Goal: Information Seeking & Learning: Learn about a topic

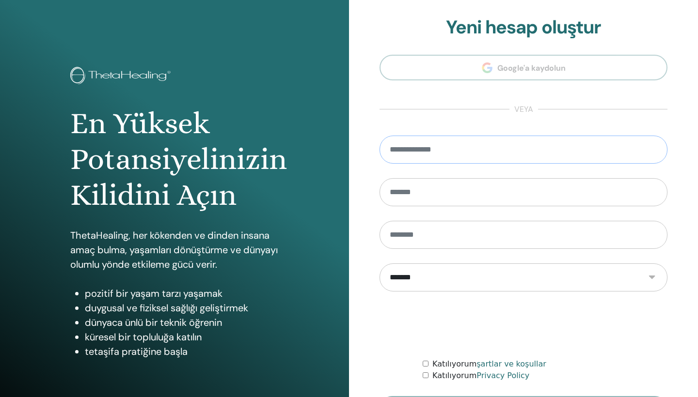
type input "**********"
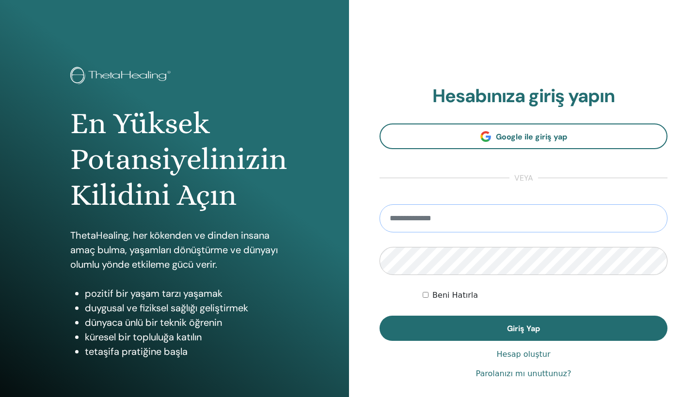
type input "**********"
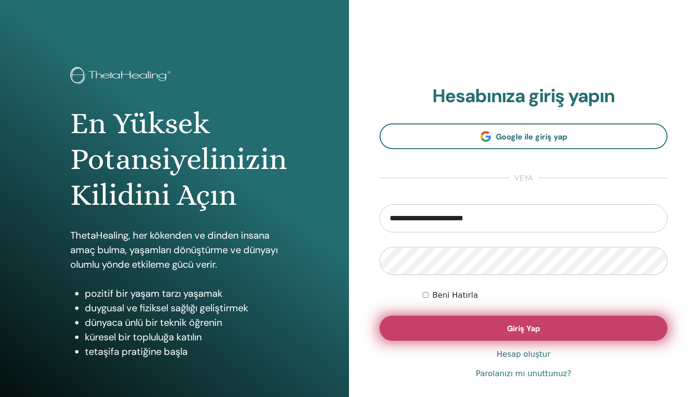
click at [517, 334] on button "Giriş Yap" at bounding box center [523, 328] width 288 height 25
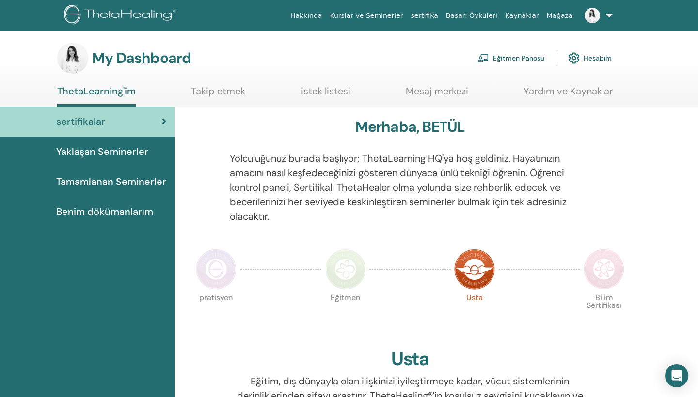
click at [142, 152] on span "Yaklaşan Seminerler" at bounding box center [102, 151] width 92 height 15
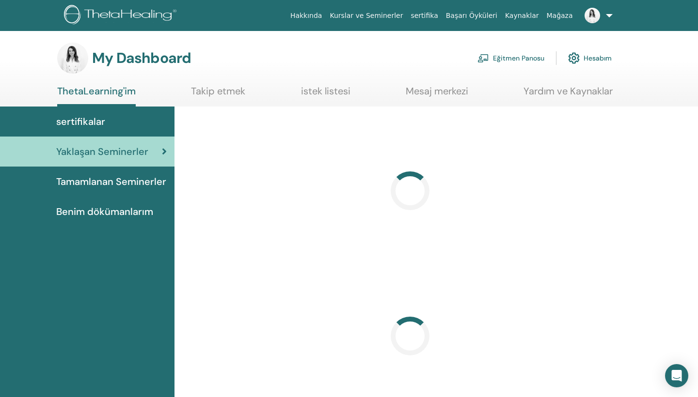
click at [140, 184] on span "Tamamlanan Seminerler" at bounding box center [111, 181] width 110 height 15
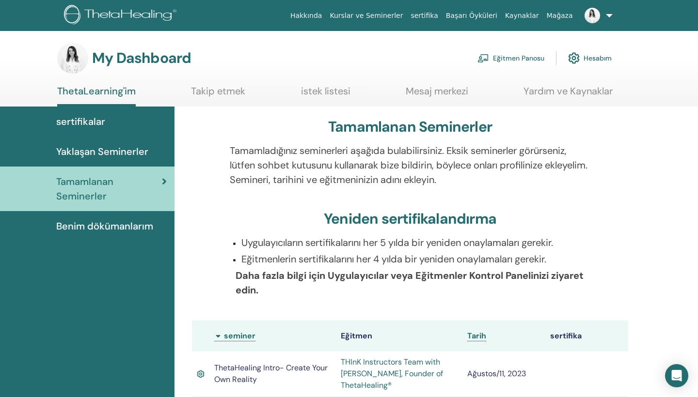
click at [133, 226] on span "Benim dökümanlarım" at bounding box center [104, 226] width 97 height 15
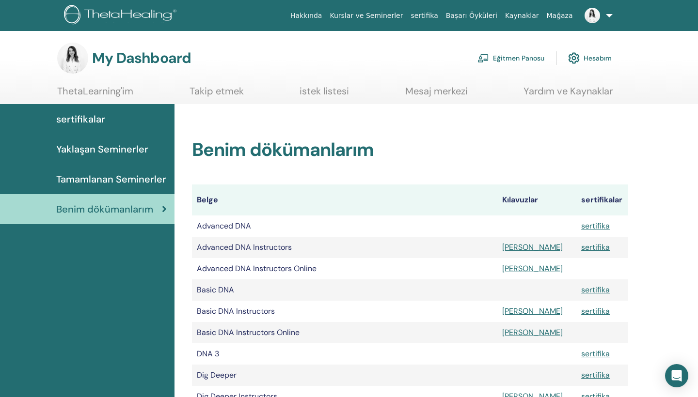
click at [234, 93] on link "Takip etmek" at bounding box center [216, 94] width 54 height 19
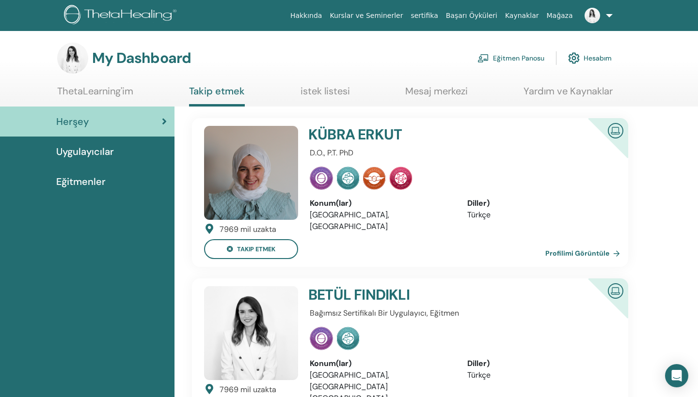
click at [528, 50] on link "Eğitmen Panosu" at bounding box center [510, 57] width 67 height 21
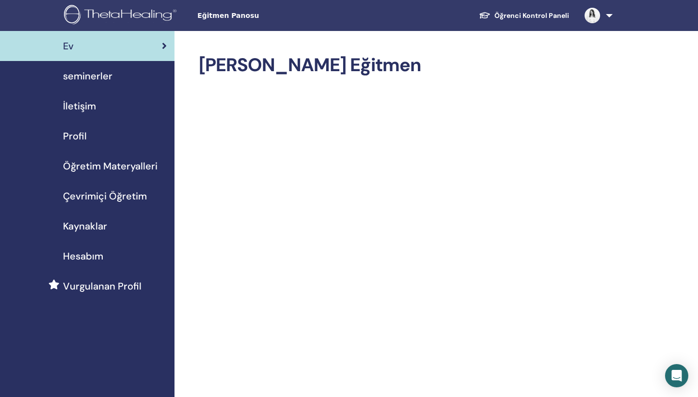
click at [139, 79] on div "seminerler" at bounding box center [87, 76] width 159 height 15
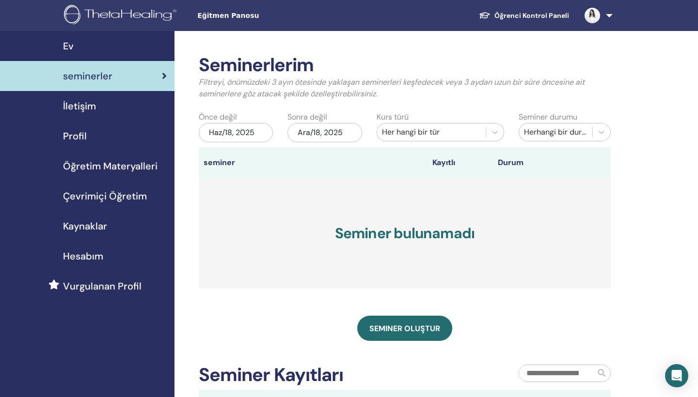
click at [122, 114] on link "İletişim" at bounding box center [87, 106] width 174 height 30
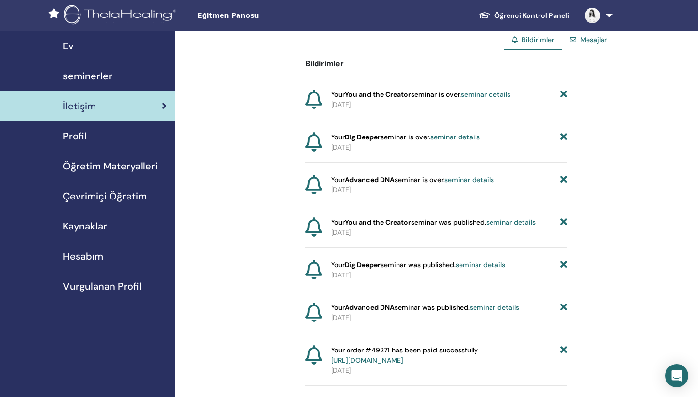
click at [121, 132] on div "Profil" at bounding box center [87, 136] width 159 height 15
click at [115, 140] on div "Profil" at bounding box center [87, 136] width 159 height 15
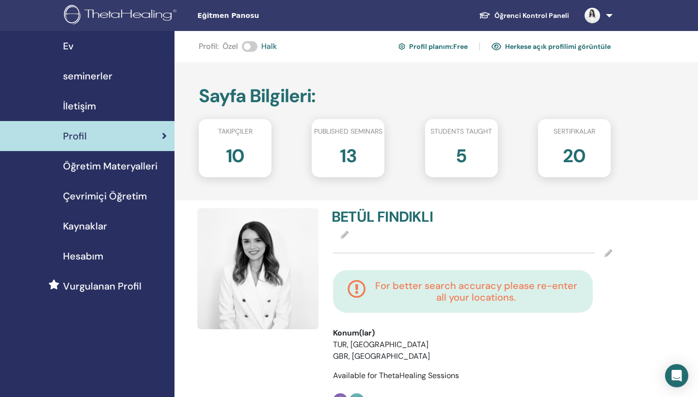
click at [130, 167] on span "Öğretim Materyalleri" at bounding box center [110, 166] width 94 height 15
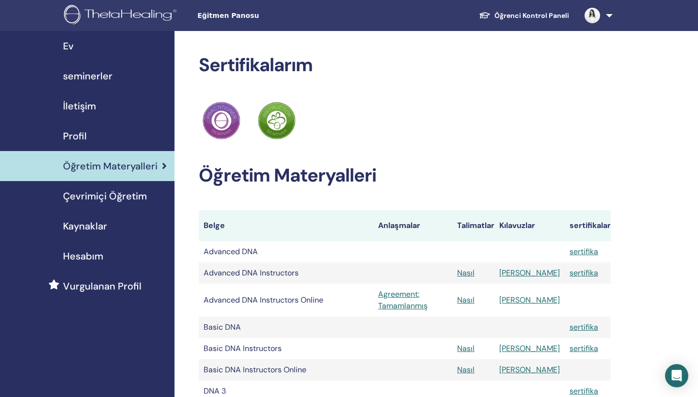
click at [124, 198] on span "Çevrimiçi Öğretim" at bounding box center [105, 196] width 84 height 15
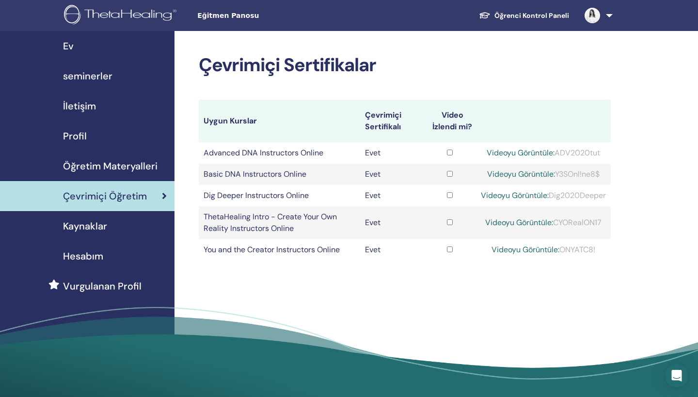
click at [117, 230] on div "Kaynaklar" at bounding box center [87, 226] width 159 height 15
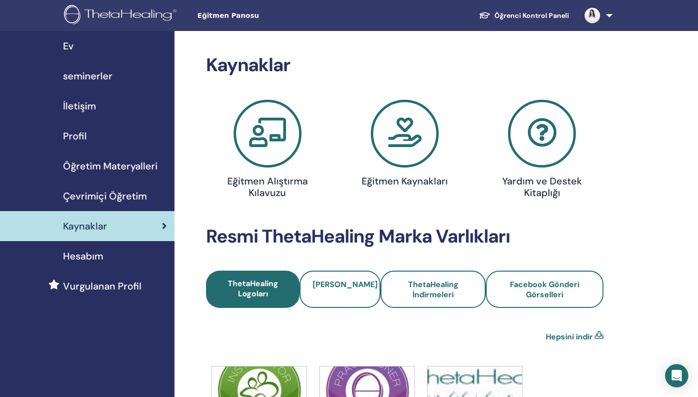
click at [111, 259] on div "Hesabım" at bounding box center [87, 256] width 159 height 15
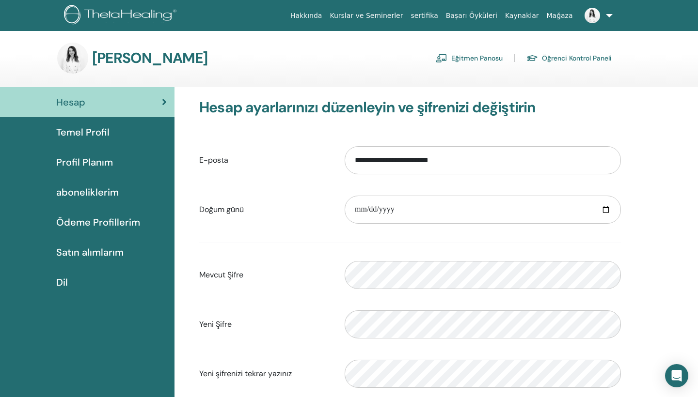
click at [133, 124] on link "Temel Profil" at bounding box center [87, 132] width 174 height 30
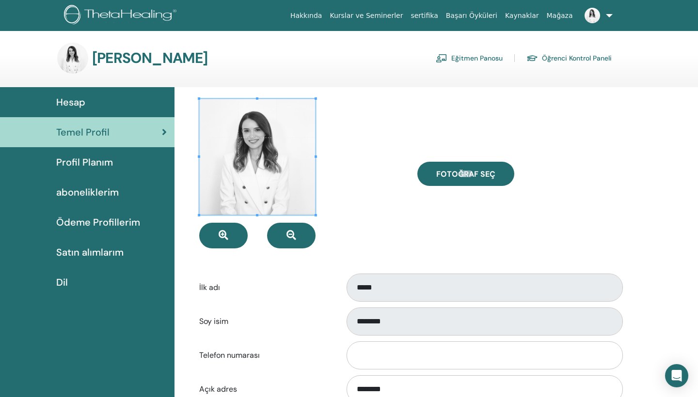
click at [124, 166] on div "Profil Planım" at bounding box center [87, 162] width 159 height 15
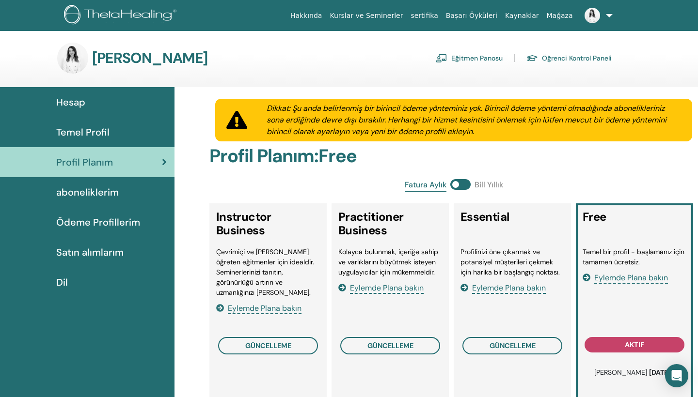
click at [118, 189] on div "aboneliklerim" at bounding box center [87, 192] width 159 height 15
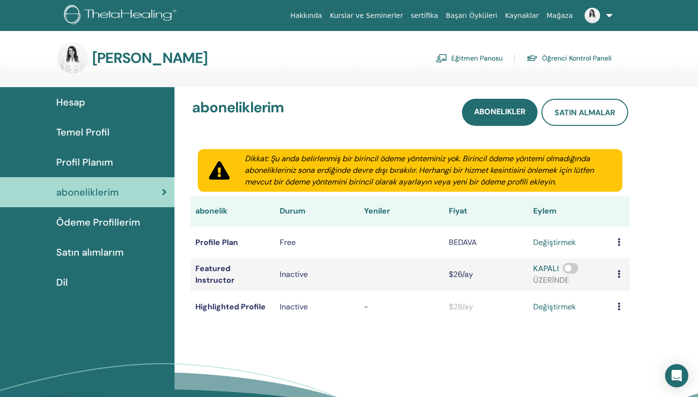
click at [115, 216] on span "Ödeme Profillerim" at bounding box center [98, 222] width 84 height 15
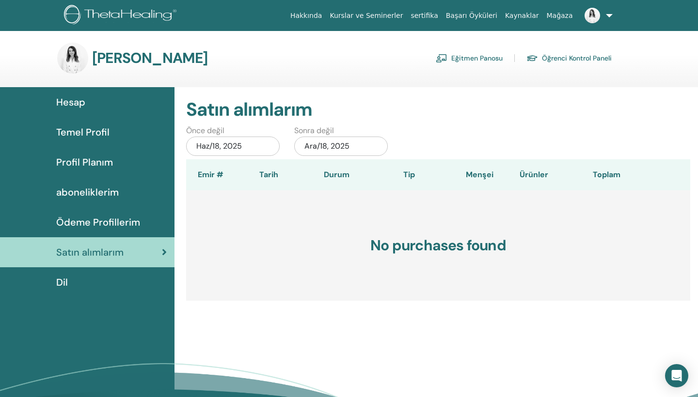
click at [388, 13] on link "Kurslar ve Seminerler" at bounding box center [366, 16] width 81 height 18
click at [466, 57] on link "Eğitmen Panosu" at bounding box center [468, 58] width 67 height 16
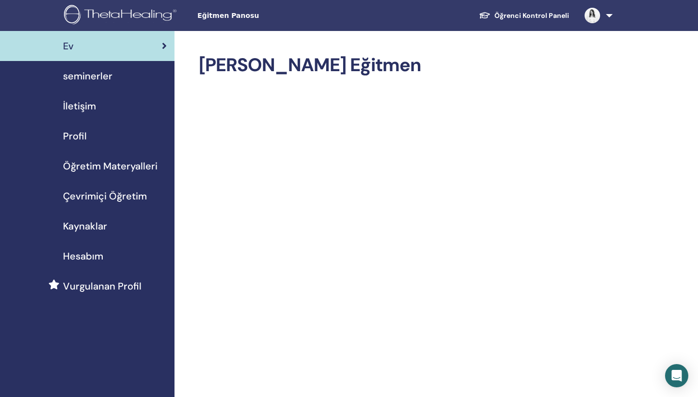
click at [224, 16] on span "Eğitmen Panosu" at bounding box center [269, 16] width 145 height 10
click at [533, 19] on link "Öğrenci Kontrol Paneli" at bounding box center [524, 16] width 106 height 18
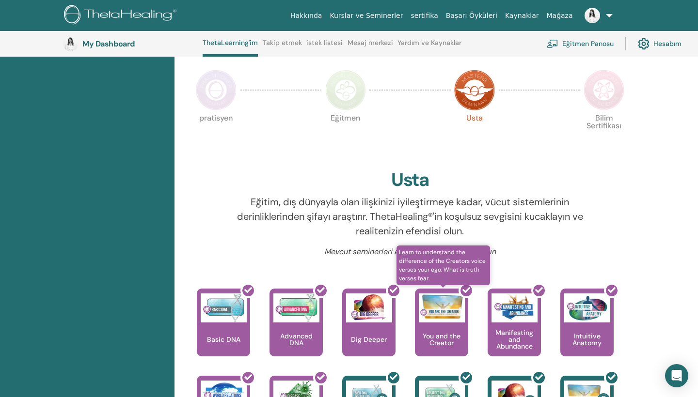
scroll to position [204, 0]
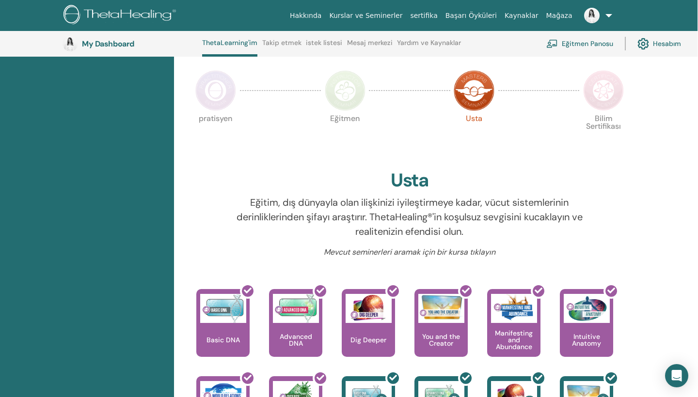
click at [604, 94] on img at bounding box center [603, 90] width 41 height 41
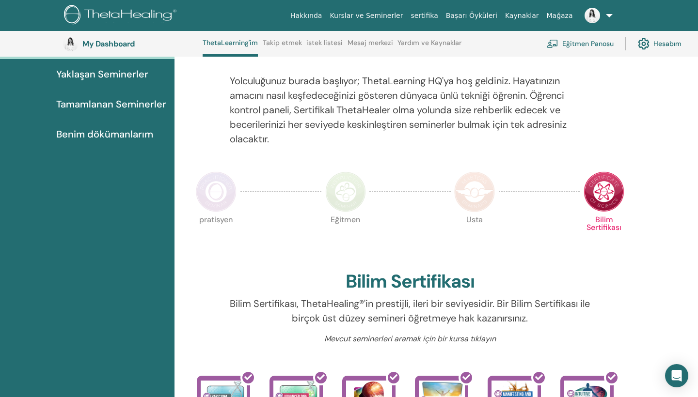
scroll to position [100, 0]
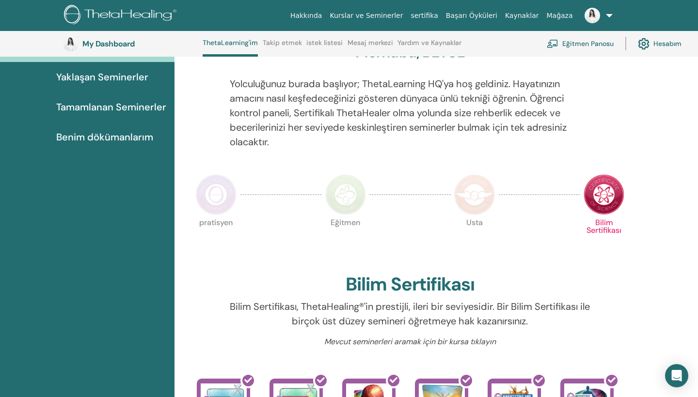
click at [476, 201] on img at bounding box center [474, 194] width 41 height 41
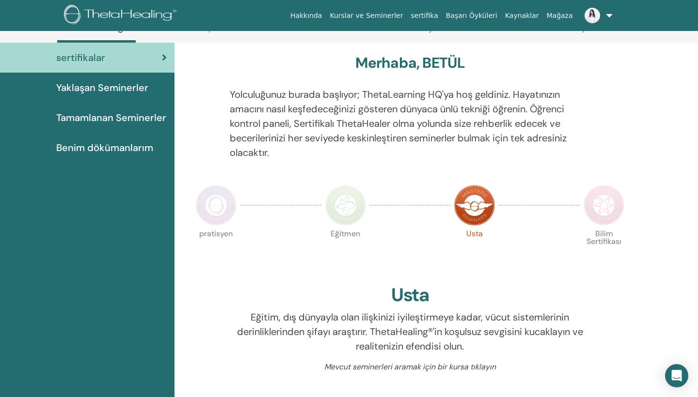
scroll to position [63, 0]
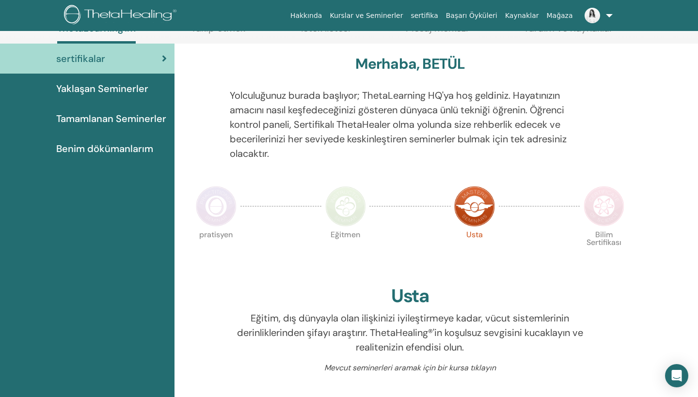
click at [129, 98] on link "Yaklaşan Seminerler" at bounding box center [87, 89] width 174 height 30
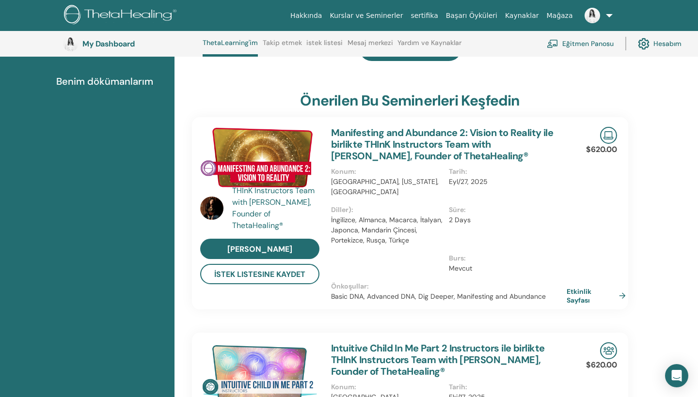
scroll to position [156, 0]
click at [587, 293] on link "Etkinlik Sayfası" at bounding box center [599, 295] width 63 height 17
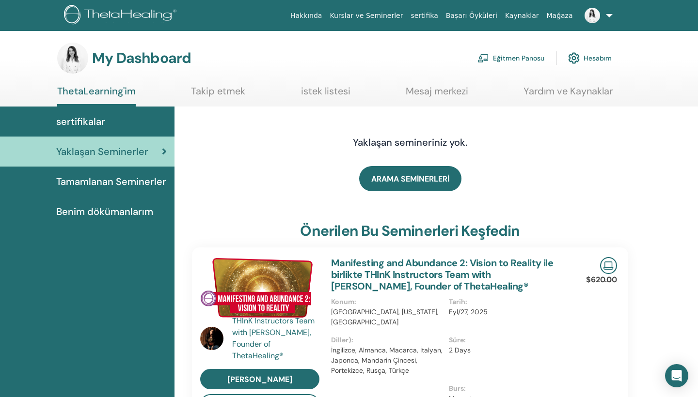
scroll to position [0, 0]
click at [155, 178] on span "Tamamlanan Seminerler" at bounding box center [111, 181] width 110 height 15
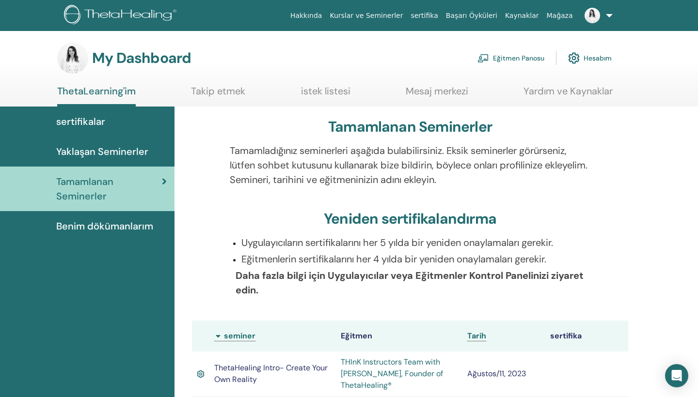
click at [101, 226] on span "Benim dökümanlarım" at bounding box center [104, 226] width 97 height 15
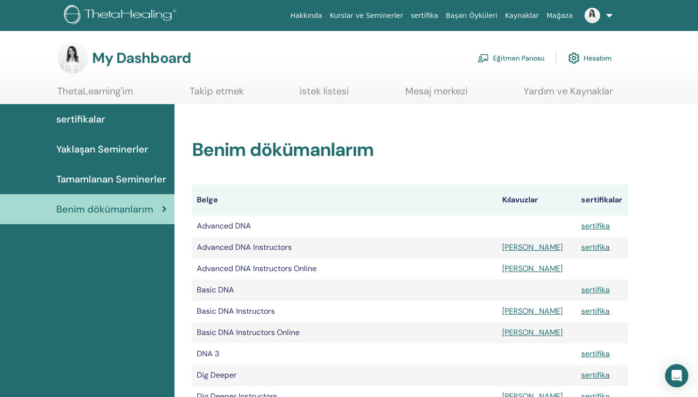
click at [99, 122] on span "sertifikalar" at bounding box center [80, 119] width 49 height 15
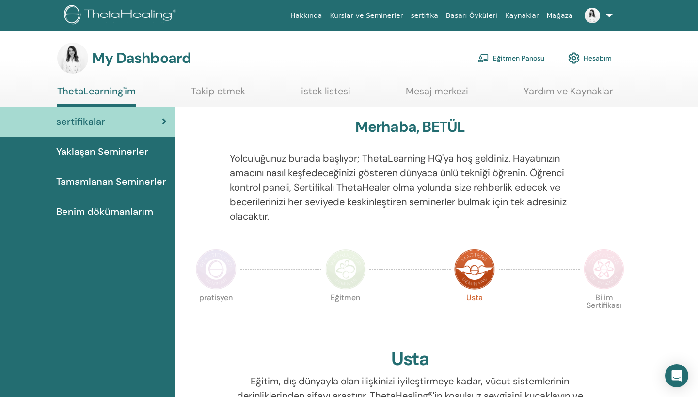
click at [126, 150] on span "Yaklaşan Seminerler" at bounding box center [102, 151] width 92 height 15
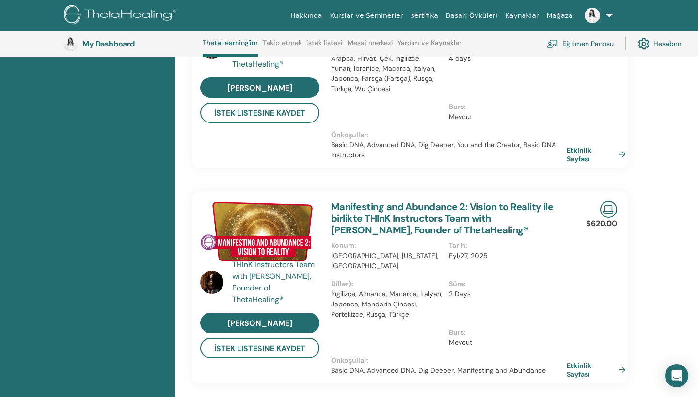
scroll to position [320, 0]
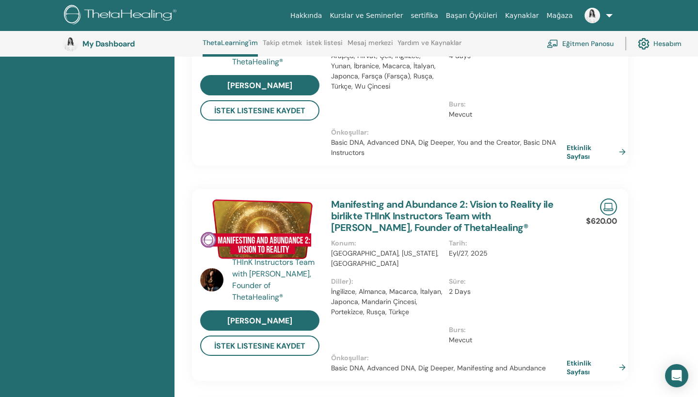
click at [528, 200] on link "Manifesting and Abundance 2: Vision to Reality ile birlikte THInK Instructors T…" at bounding box center [442, 216] width 222 height 36
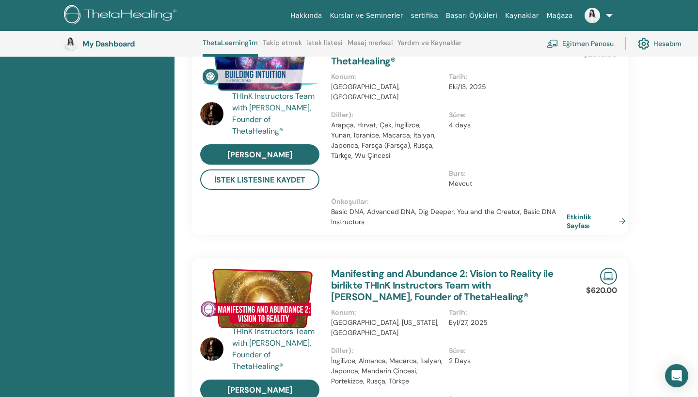
scroll to position [344, 0]
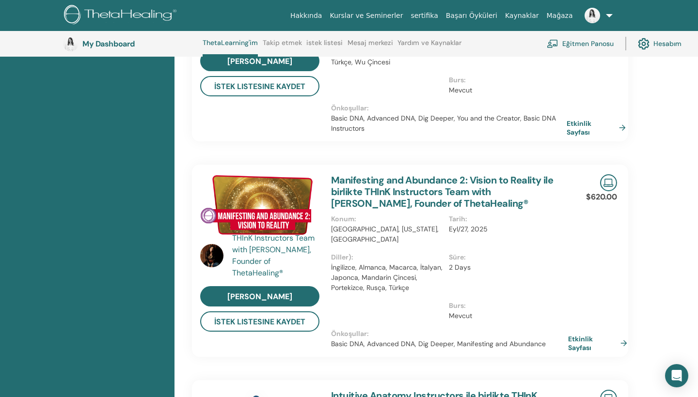
click at [604, 335] on link "Etkinlik Sayfası" at bounding box center [599, 343] width 63 height 17
